Goal: Book appointment/travel/reservation

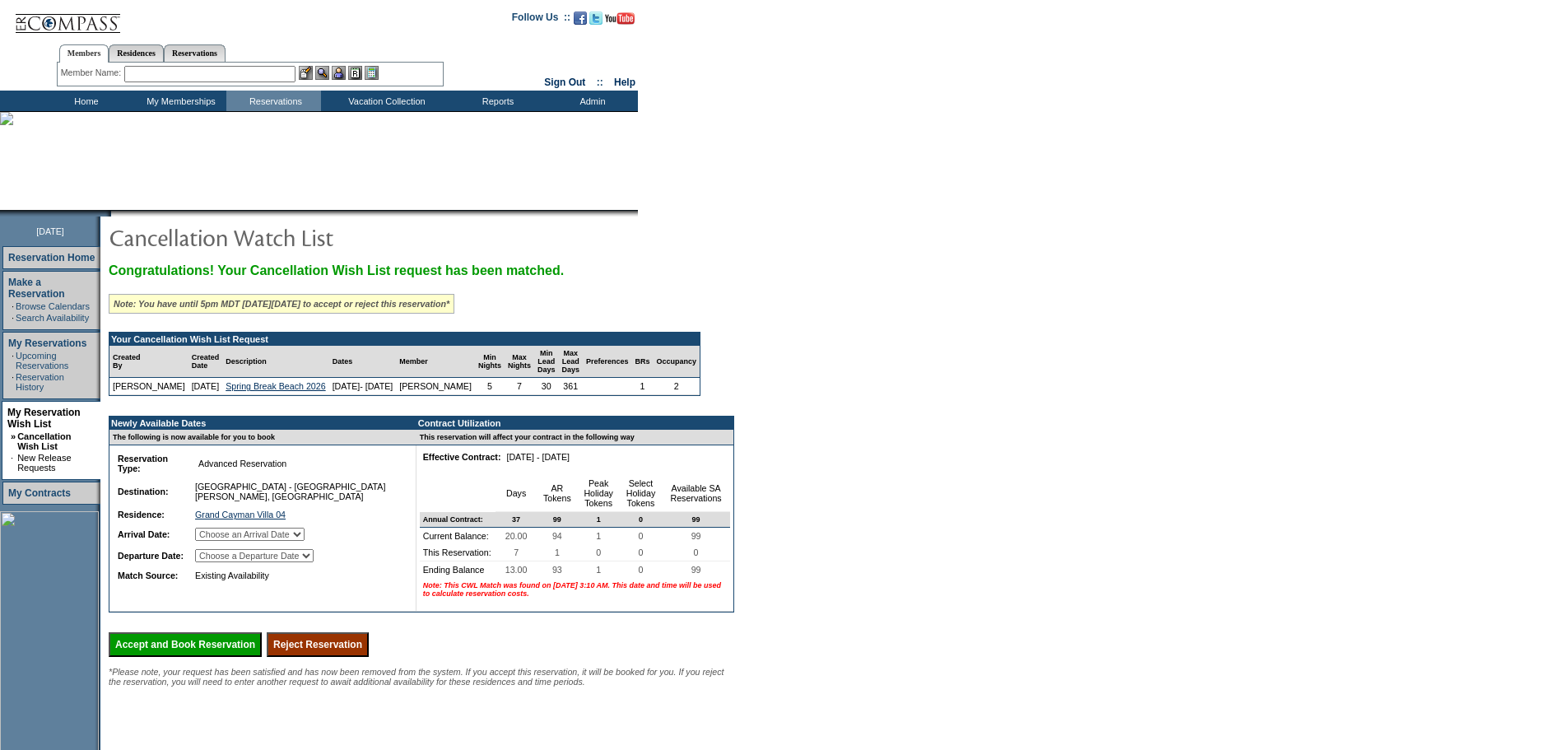
drag, startPoint x: 281, startPoint y: 551, endPoint x: 289, endPoint y: 555, distance: 8.9
click at [283, 541] on select "Choose an Arrival Date [DATE] [DATE] [DATE] [DATE] [DATE] [DATE] [DATE]" at bounding box center [250, 534] width 110 height 13
select select "[DATE]"
click at [216, 541] on select "Choose an Arrival Date [DATE] [DATE] [DATE] [DATE] [DATE] [DATE] [DATE]" at bounding box center [250, 534] width 110 height 13
click at [313, 562] on select "Choose a Departure Date [DATE] [DATE] [DATE] [DATE] [DATE] [DATE] [DATE]" at bounding box center [254, 556] width 118 height 13
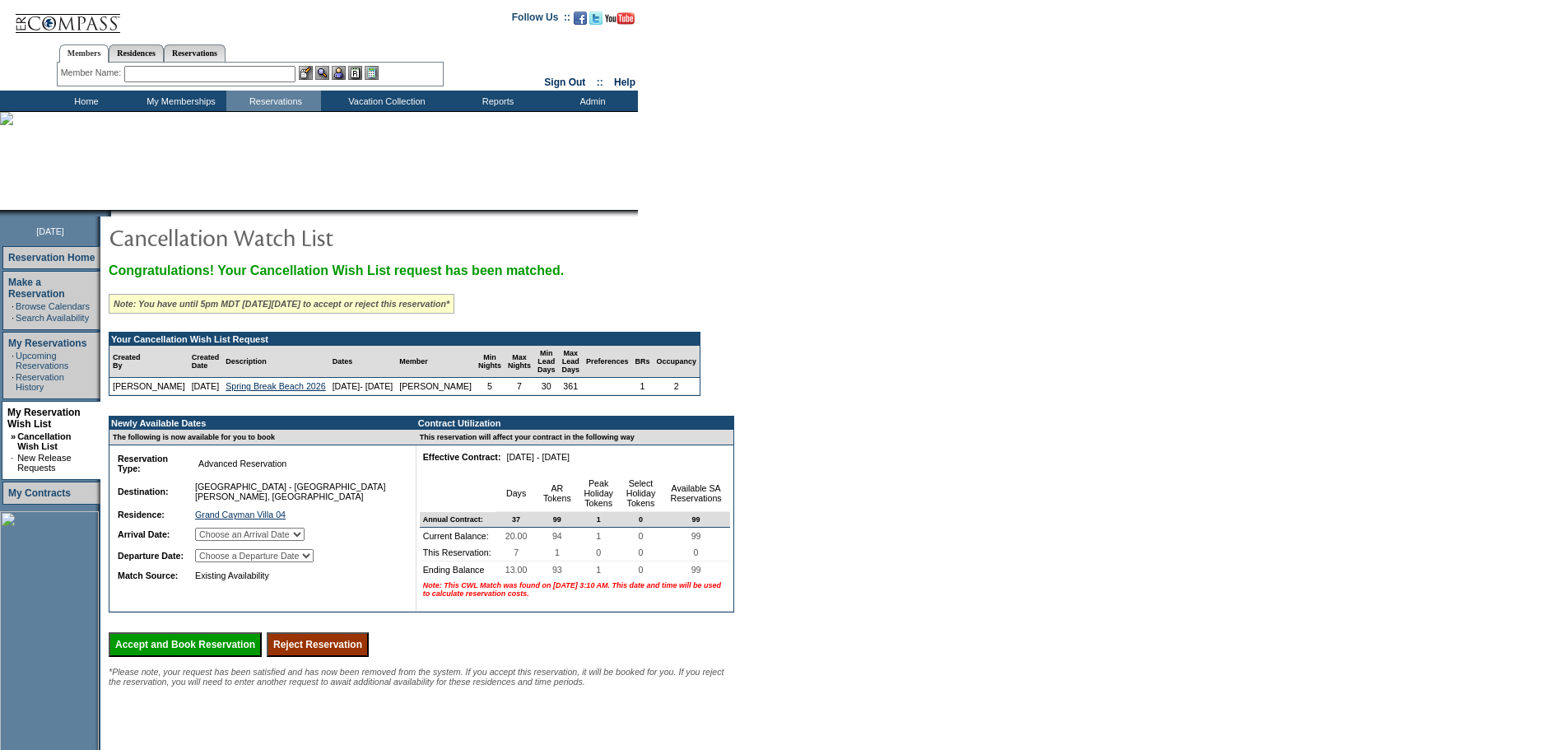
select select "[DATE]"
click at [217, 562] on select "Choose a Departure Date [DATE] [DATE] [DATE] [DATE] [DATE] [DATE] [DATE]" at bounding box center [254, 556] width 118 height 13
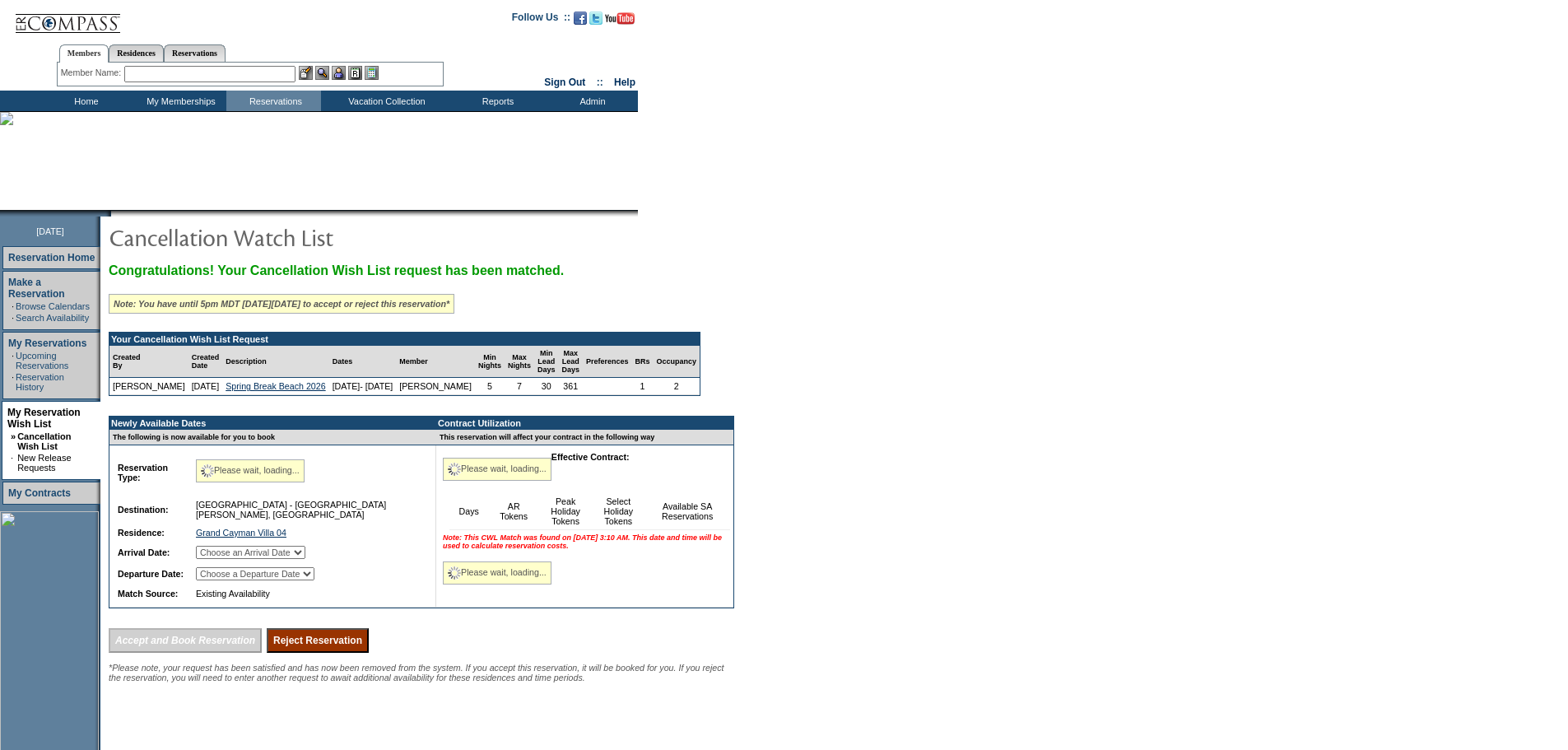
click at [958, 620] on form "Follow Us ::" at bounding box center [784, 446] width 1568 height 891
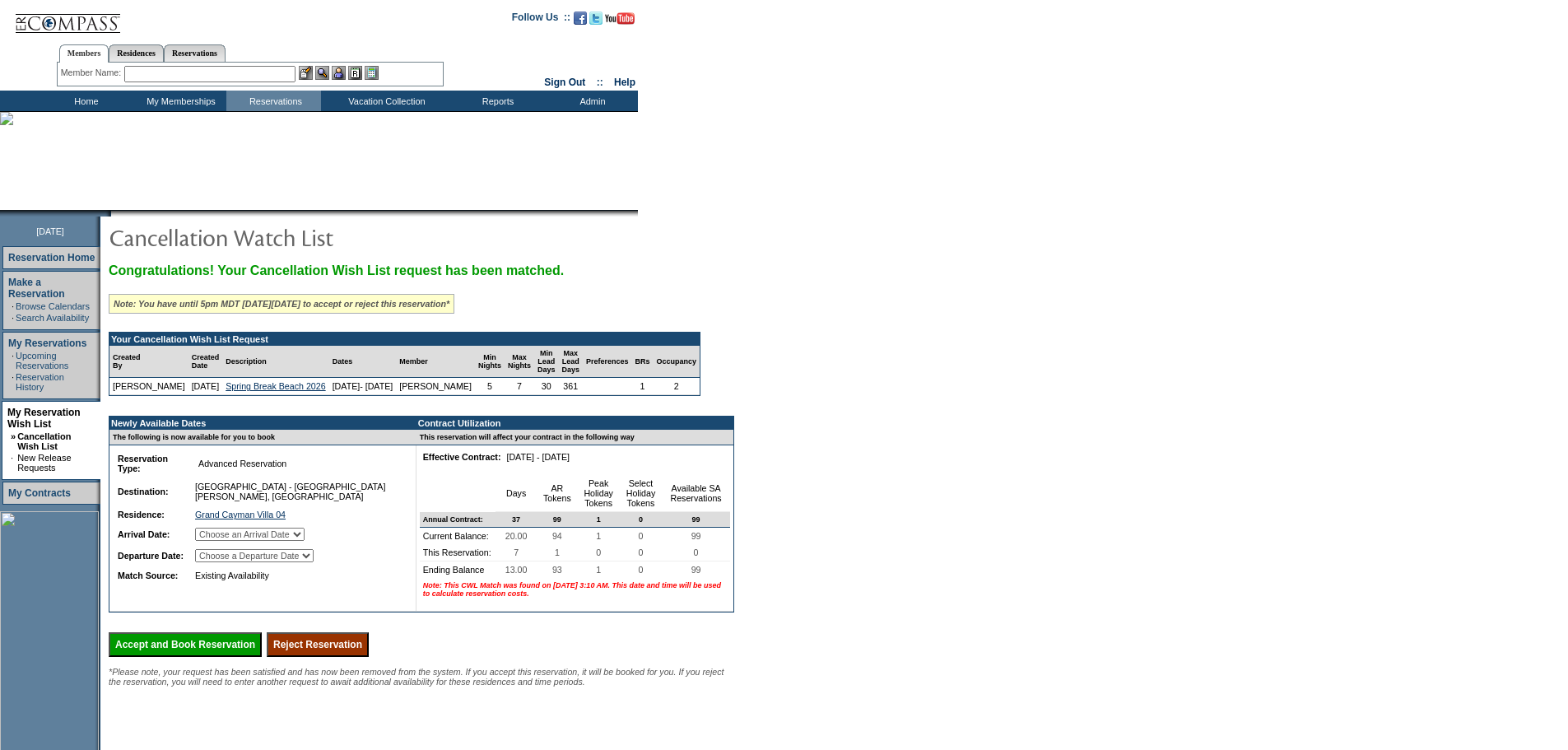
drag, startPoint x: 224, startPoint y: 668, endPoint x: 843, endPoint y: 58, distance: 869.1
click at [223, 657] on input "Accept and Book Reservation" at bounding box center [186, 644] width 153 height 25
